Goal: Book appointment/travel/reservation

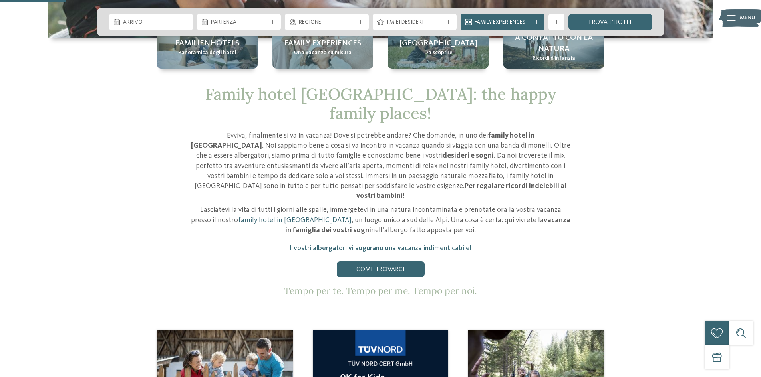
scroll to position [439, 0]
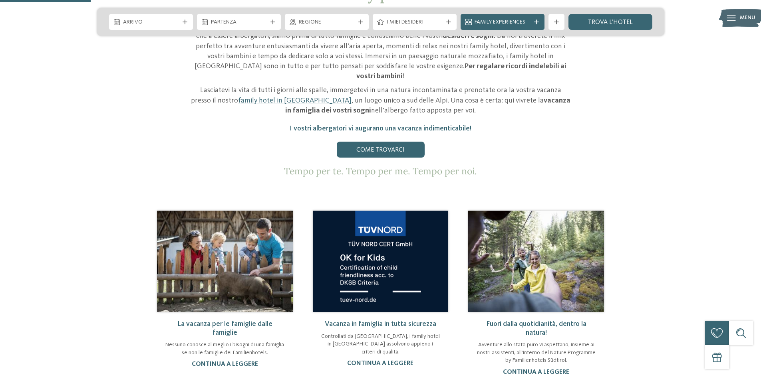
click at [223, 321] on link "La vacanza per le famiglie dalle famiglie" at bounding box center [224, 329] width 95 height 16
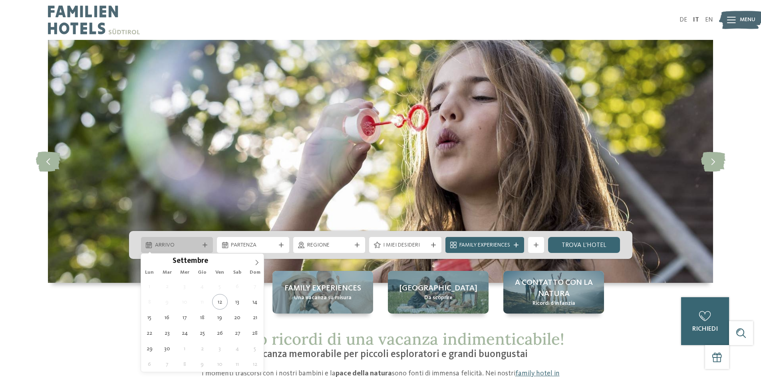
click at [205, 244] on icon at bounding box center [204, 245] width 5 height 5
click at [257, 263] on icon at bounding box center [257, 263] width 6 height 6
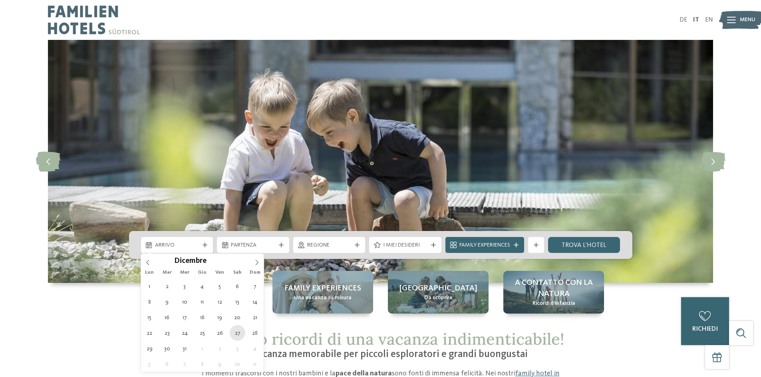
type div "27.12.2025"
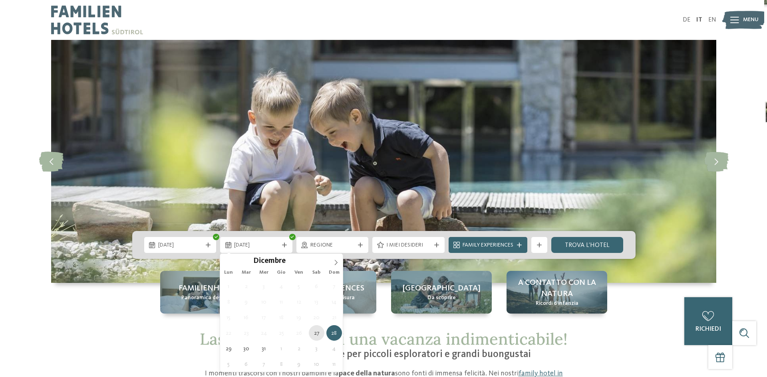
scroll to position [40, 0]
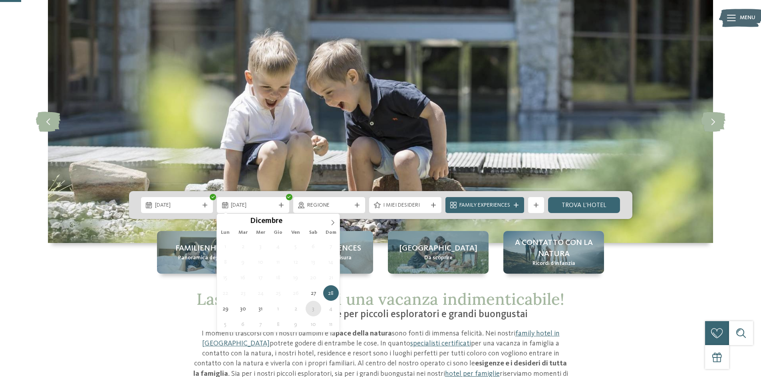
type div "03.01.2026"
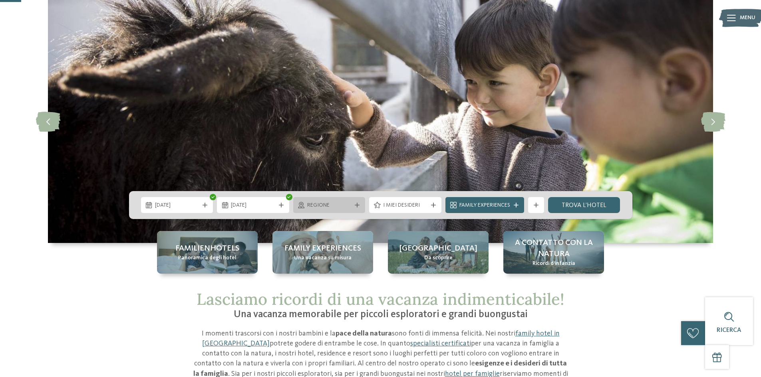
click at [357, 207] on icon at bounding box center [357, 205] width 5 height 5
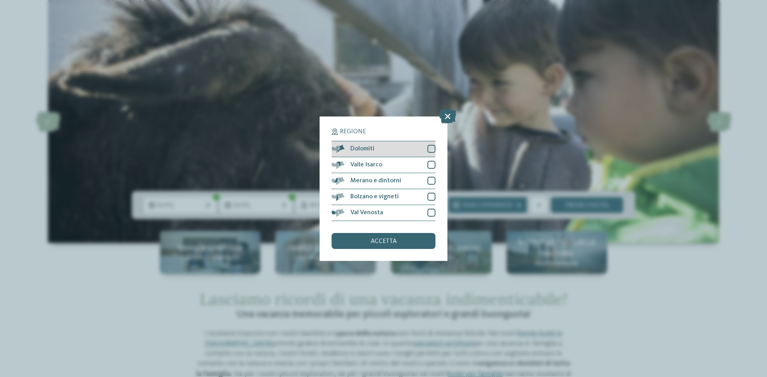
click at [427, 149] on div at bounding box center [431, 149] width 8 height 8
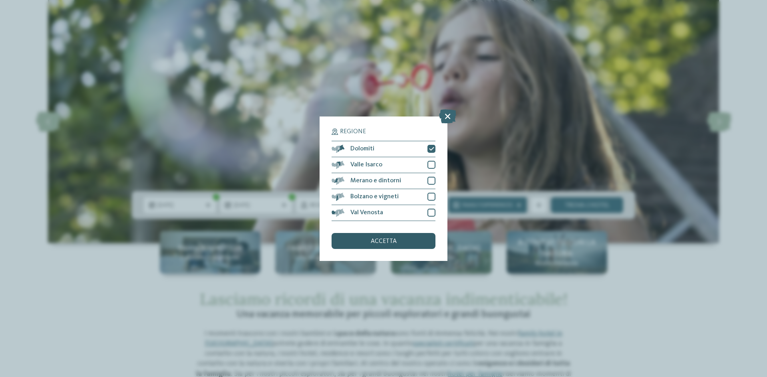
click at [399, 245] on div "accetta" at bounding box center [383, 241] width 104 height 16
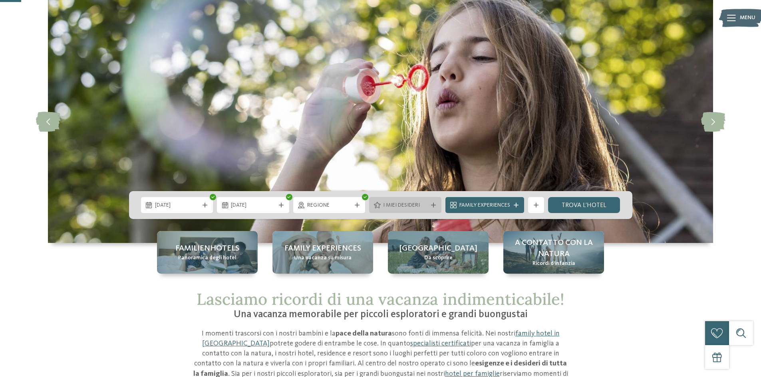
click at [431, 206] on icon at bounding box center [433, 205] width 5 height 5
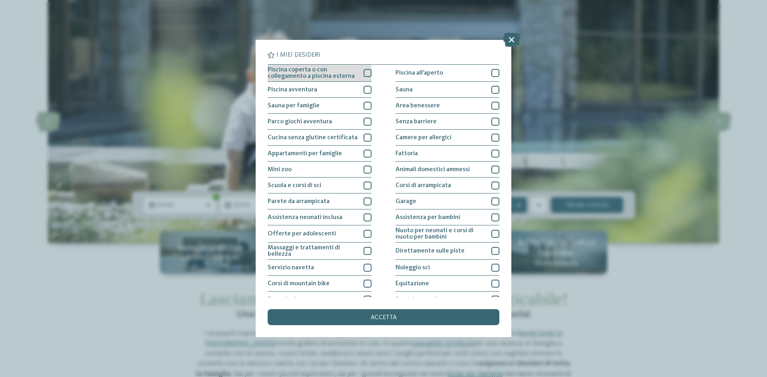
click at [369, 74] on div at bounding box center [367, 73] width 8 height 8
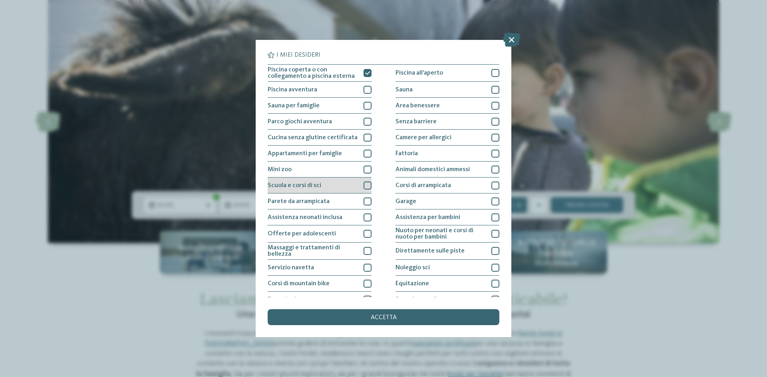
click at [367, 188] on div at bounding box center [367, 186] width 8 height 8
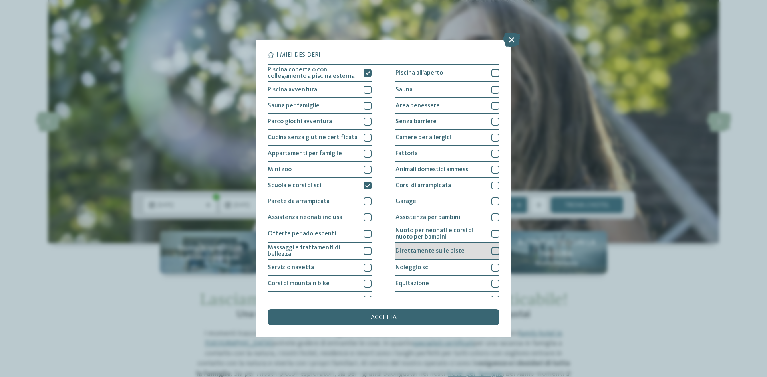
click at [492, 251] on div at bounding box center [495, 251] width 8 height 8
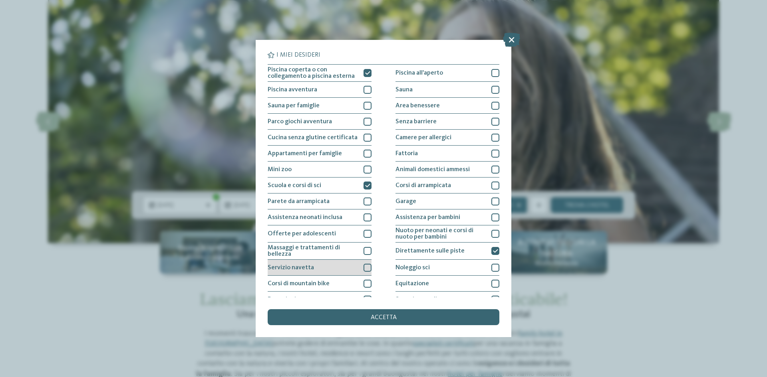
scroll to position [42, 0]
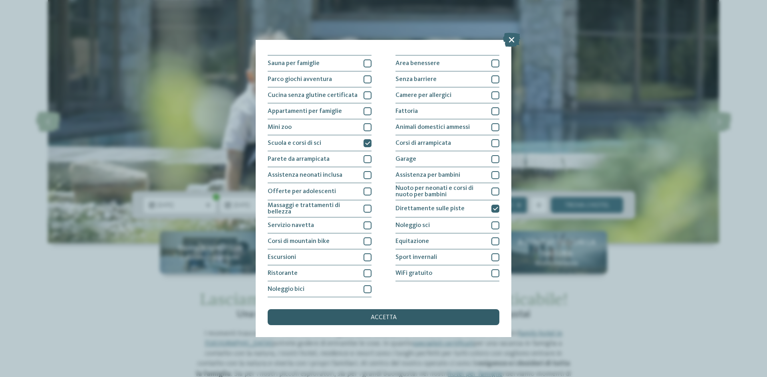
click at [400, 317] on div "accetta" at bounding box center [384, 318] width 232 height 16
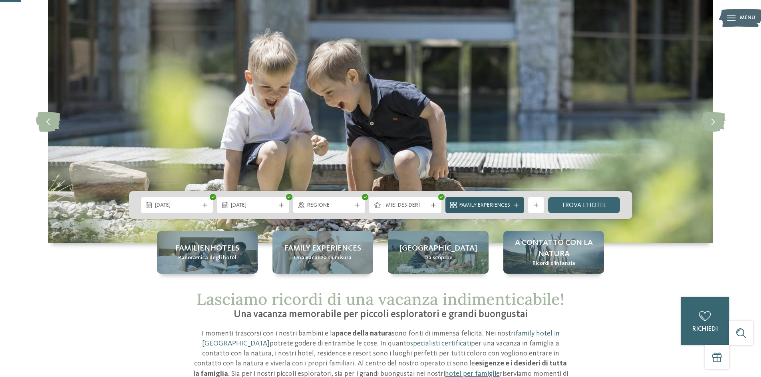
click at [507, 204] on span "Family Experiences" at bounding box center [484, 206] width 51 height 8
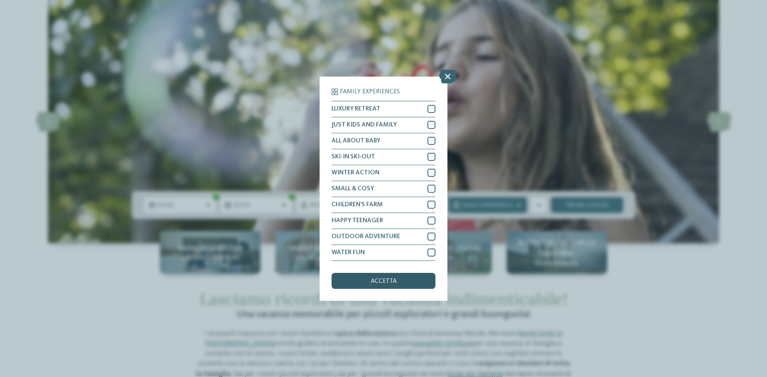
click at [413, 283] on div "accetta" at bounding box center [383, 281] width 104 height 16
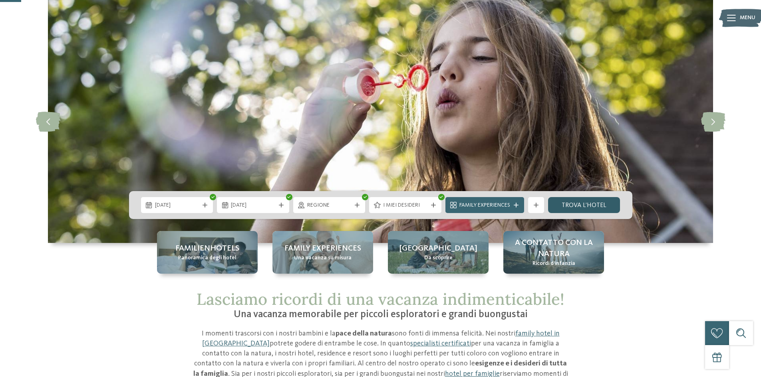
click at [596, 208] on link "trova l’hotel" at bounding box center [584, 205] width 72 height 16
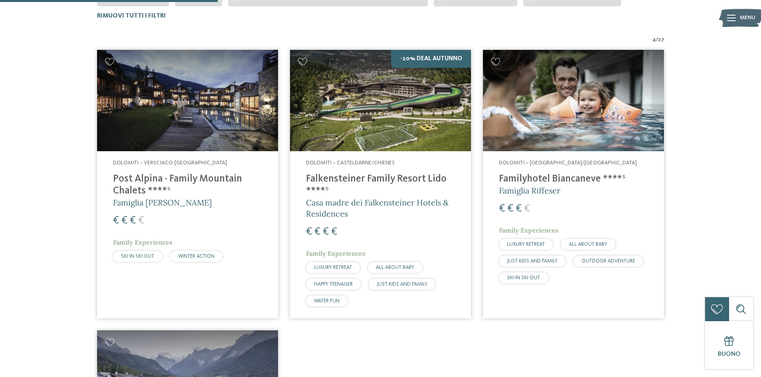
click at [157, 184] on h4 "Post Alpina - Family Mountain Chalets ****ˢ" at bounding box center [187, 185] width 149 height 24
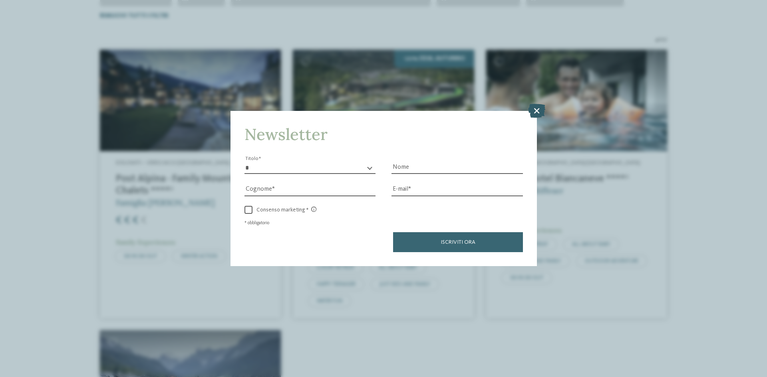
click at [540, 109] on icon at bounding box center [536, 111] width 17 height 14
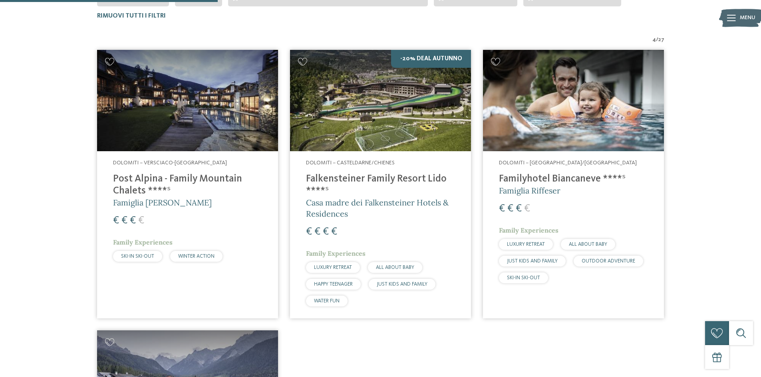
click at [573, 113] on img at bounding box center [573, 101] width 181 height 102
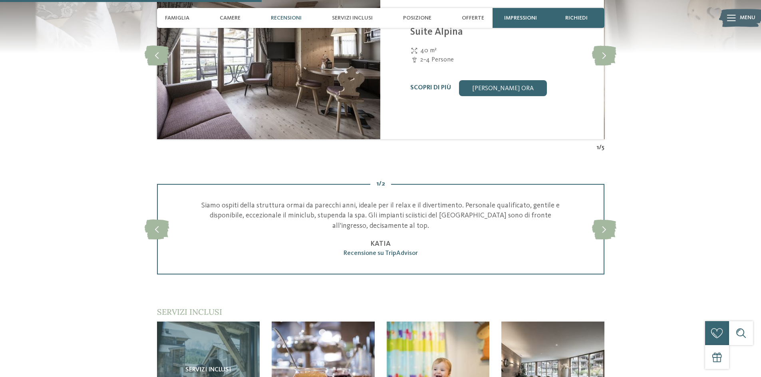
scroll to position [879, 0]
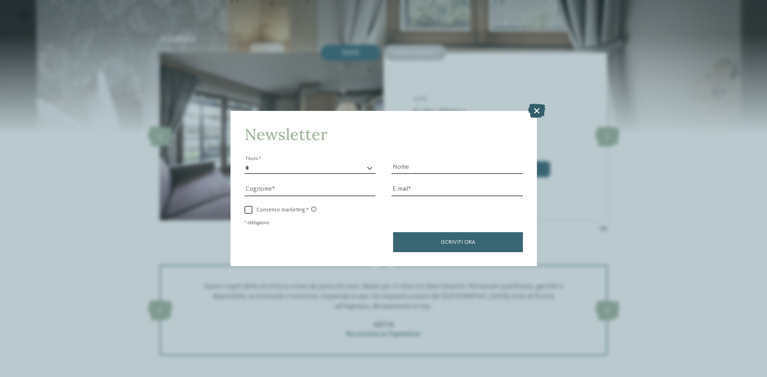
click at [534, 110] on icon at bounding box center [536, 111] width 17 height 14
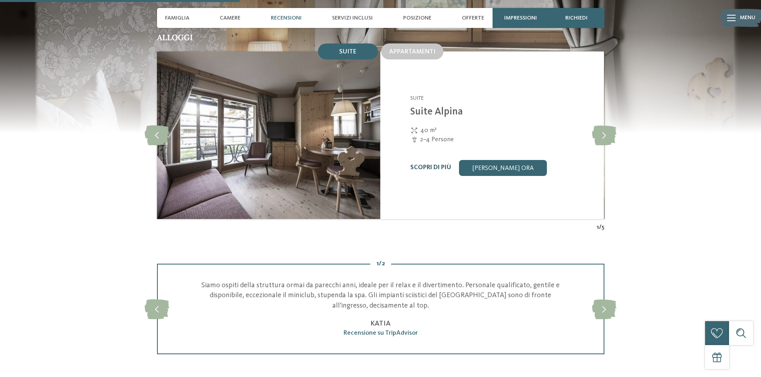
click at [430, 165] on link "Scopri di più" at bounding box center [430, 168] width 41 height 6
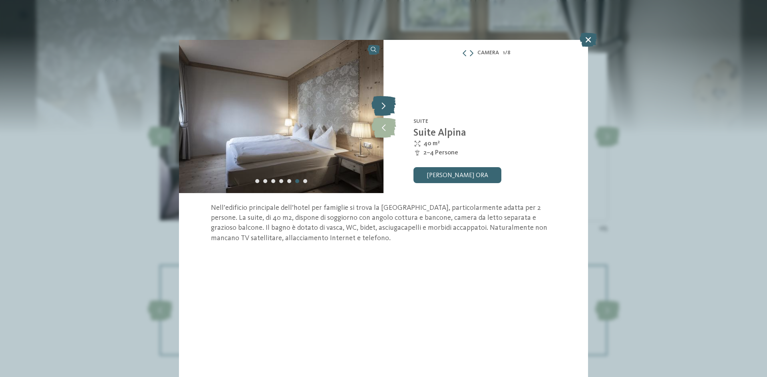
click at [385, 107] on icon at bounding box center [383, 106] width 24 height 20
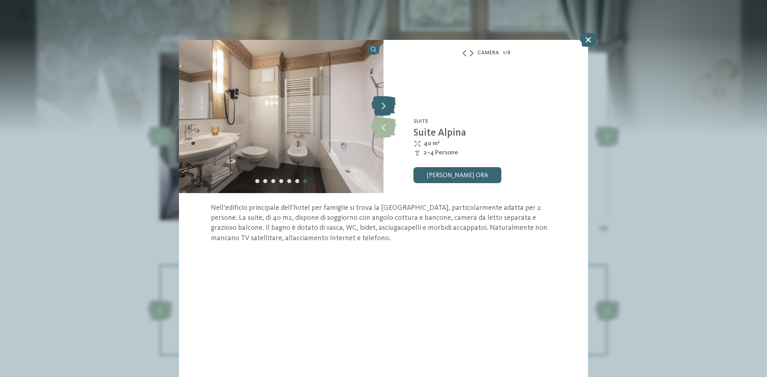
click at [385, 107] on icon at bounding box center [383, 106] width 24 height 20
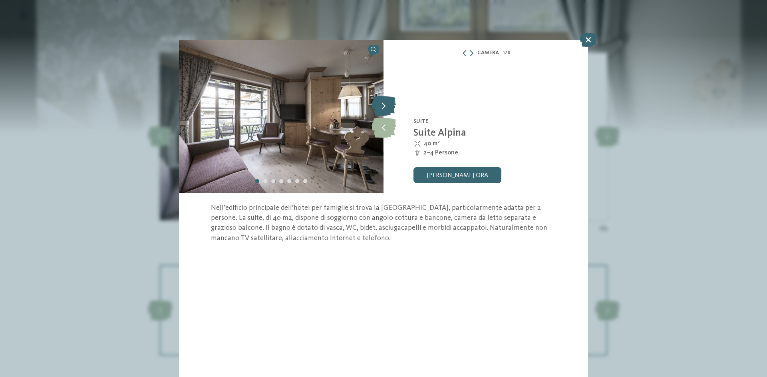
click at [385, 107] on icon at bounding box center [383, 106] width 24 height 20
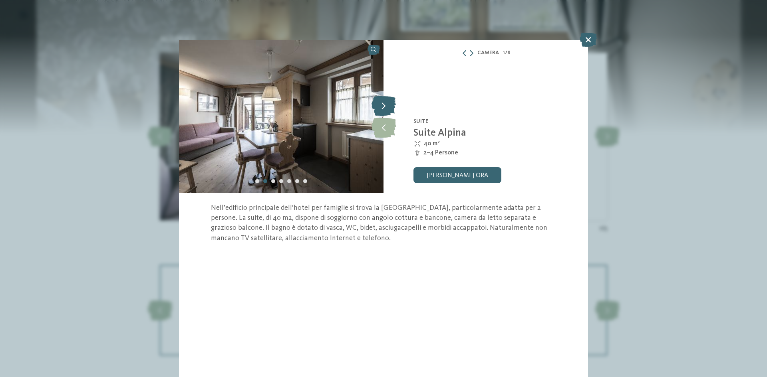
click at [385, 107] on icon at bounding box center [383, 106] width 24 height 20
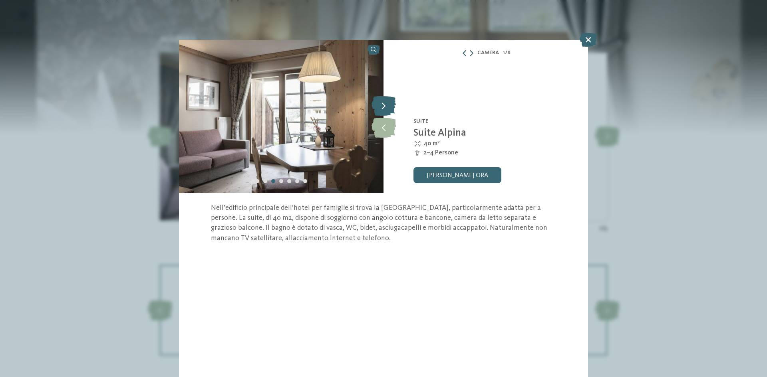
click at [385, 107] on icon at bounding box center [383, 106] width 24 height 20
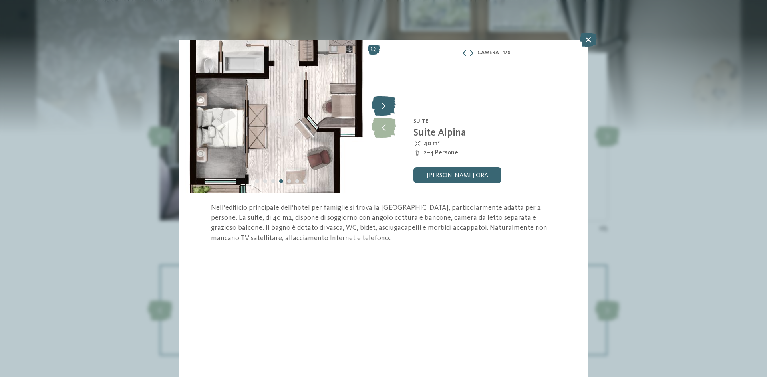
click at [385, 107] on icon at bounding box center [383, 106] width 24 height 20
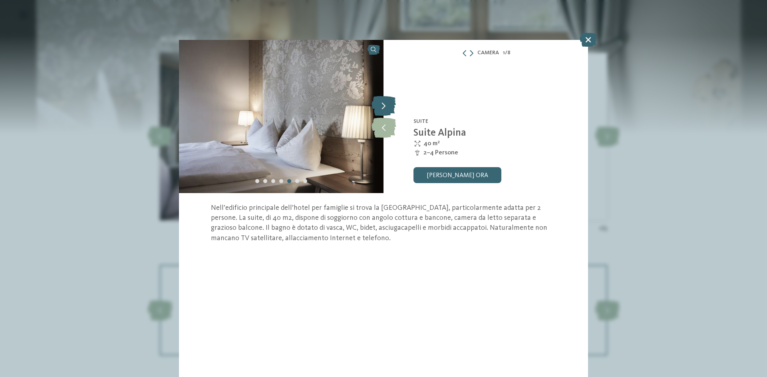
click at [385, 107] on icon at bounding box center [383, 106] width 24 height 20
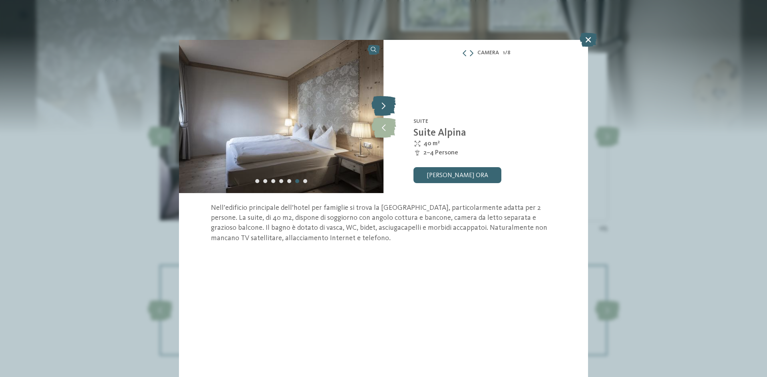
click at [385, 107] on icon at bounding box center [383, 106] width 24 height 20
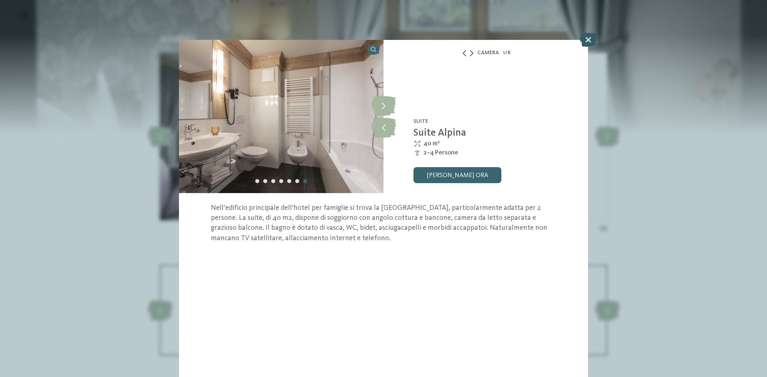
click at [591, 43] on icon at bounding box center [587, 40] width 17 height 14
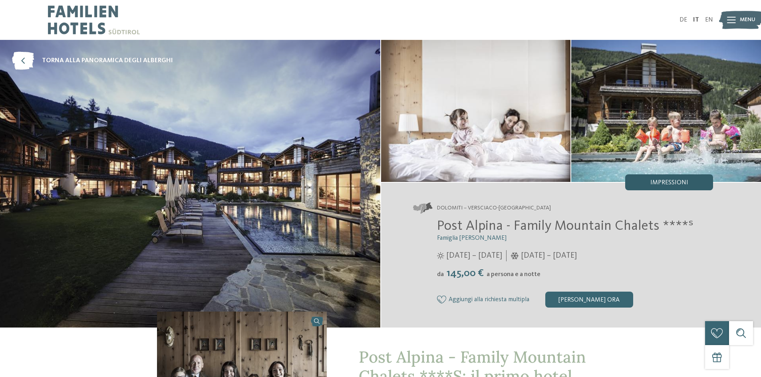
click at [670, 181] on span "Impressioni" at bounding box center [669, 183] width 38 height 6
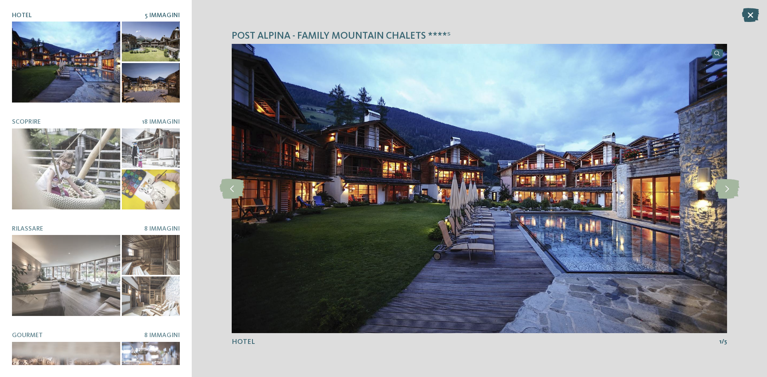
click at [748, 15] on icon at bounding box center [750, 15] width 17 height 14
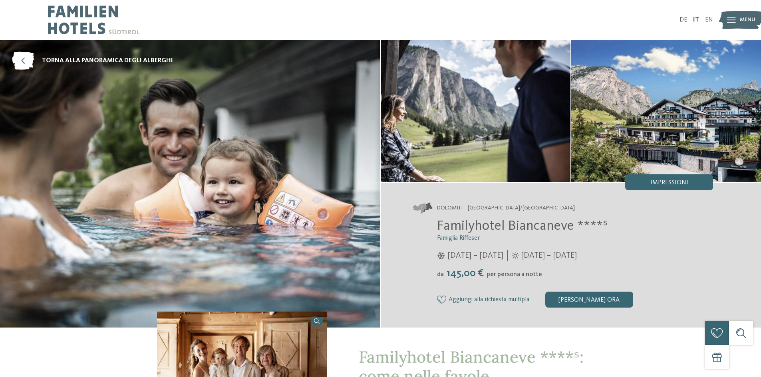
click at [347, 175] on img at bounding box center [190, 184] width 380 height 288
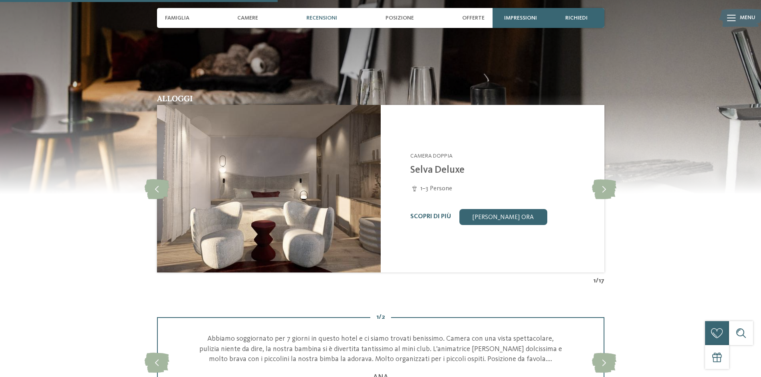
scroll to position [799, 0]
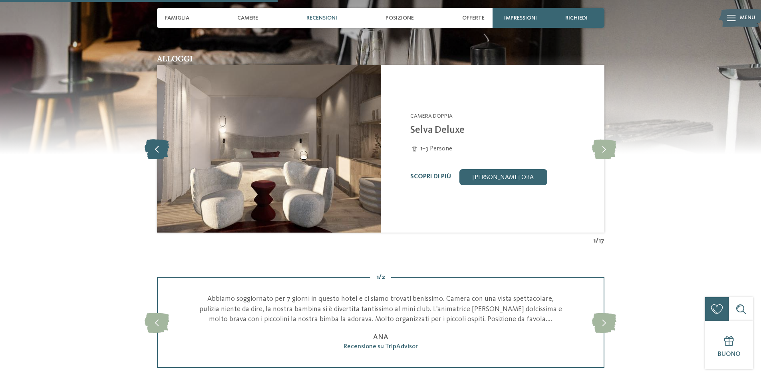
click at [151, 148] on icon at bounding box center [157, 149] width 24 height 20
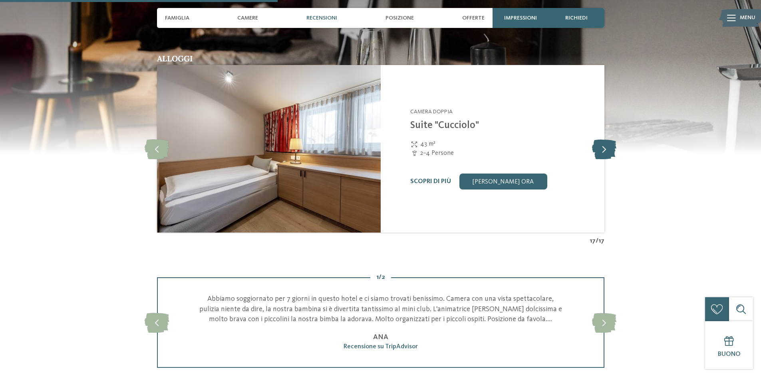
click at [608, 146] on icon at bounding box center [604, 149] width 24 height 20
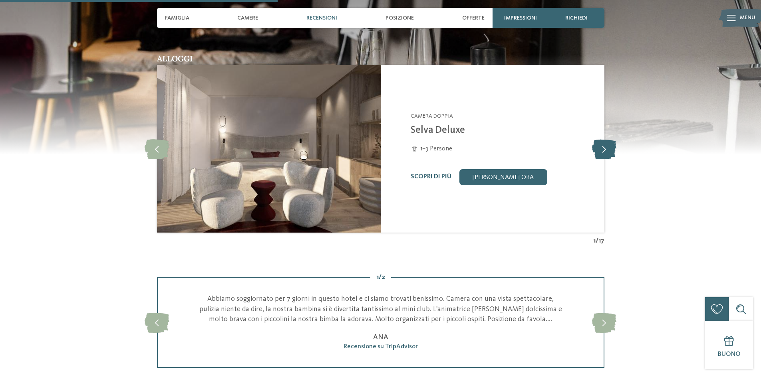
click at [608, 146] on icon at bounding box center [604, 149] width 24 height 20
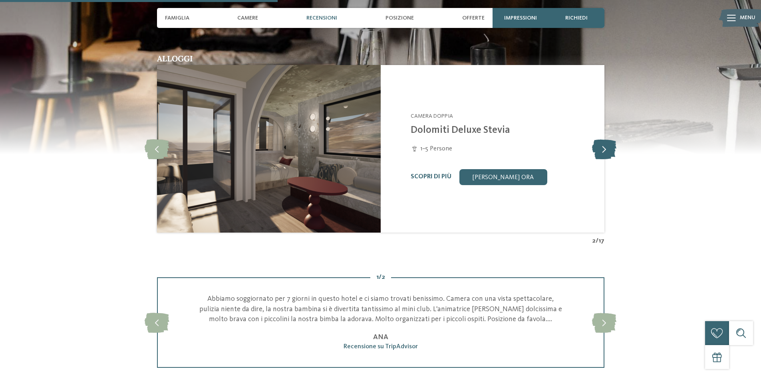
click at [608, 146] on icon at bounding box center [604, 149] width 24 height 20
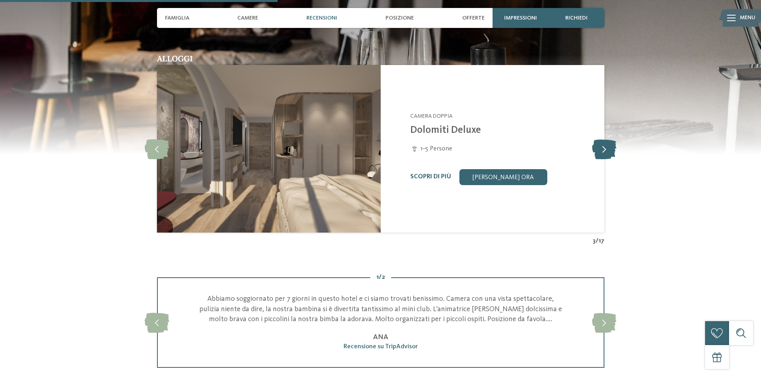
click at [608, 146] on icon at bounding box center [604, 149] width 24 height 20
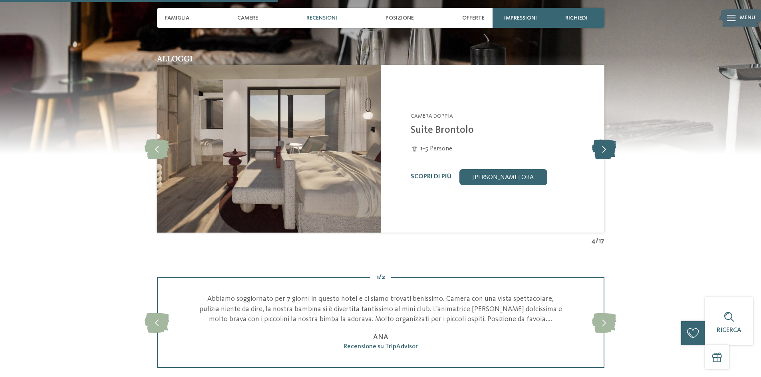
click at [608, 146] on icon at bounding box center [604, 149] width 24 height 20
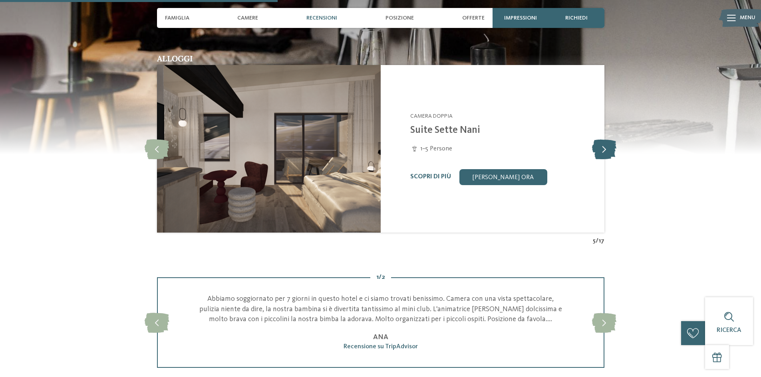
click at [608, 146] on icon at bounding box center [604, 149] width 24 height 20
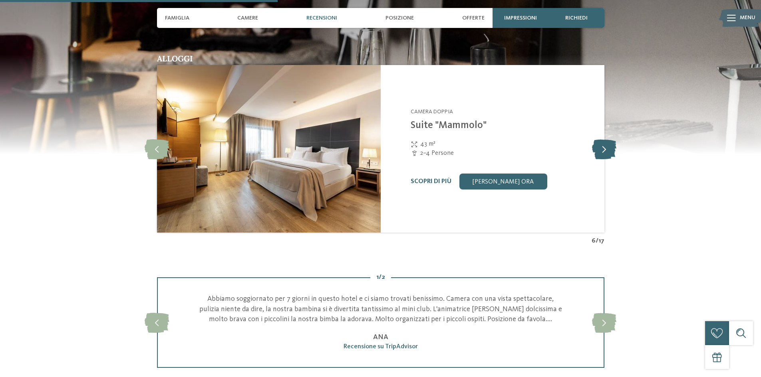
click at [608, 154] on icon at bounding box center [604, 149] width 24 height 20
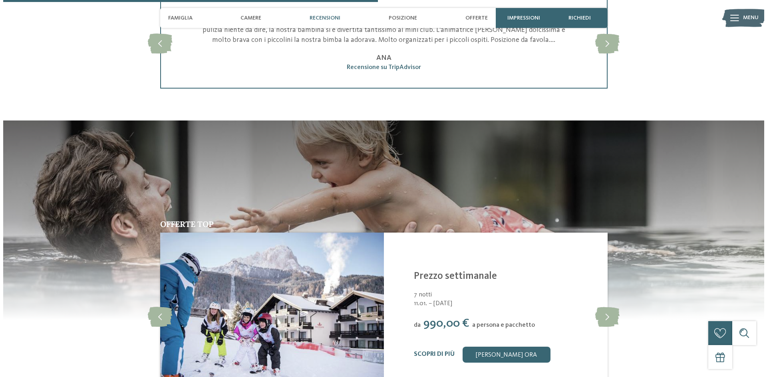
scroll to position [1198, 0]
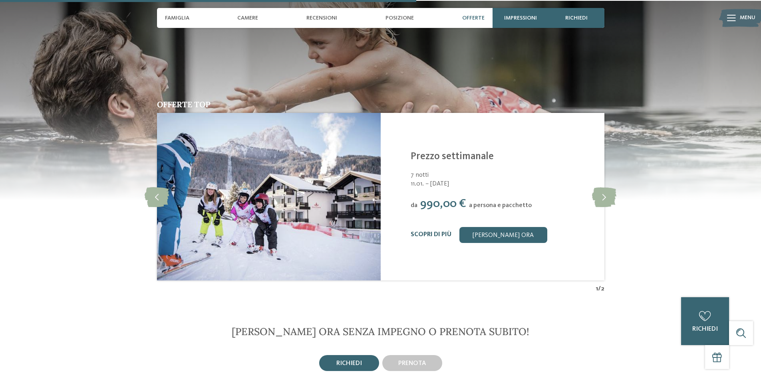
click at [443, 232] on link "Scopri di più" at bounding box center [431, 235] width 41 height 6
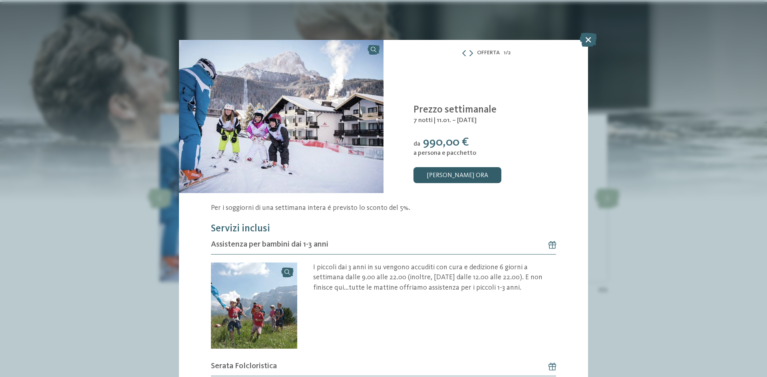
click at [435, 175] on link "[PERSON_NAME] ora" at bounding box center [457, 175] width 88 height 16
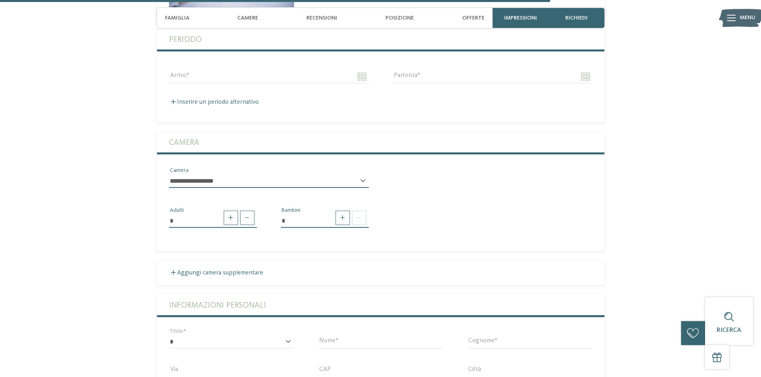
scroll to position [1428, 0]
